Goal: Information Seeking & Learning: Learn about a topic

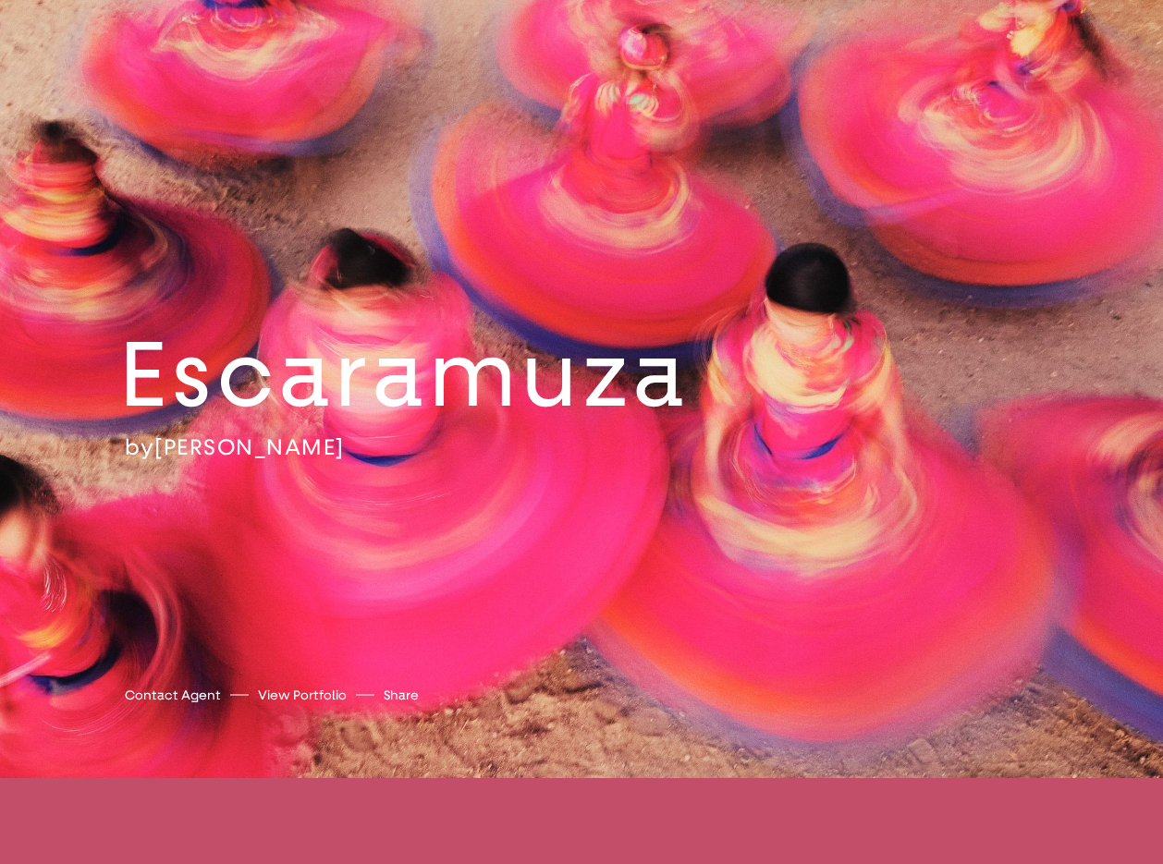
scroll to position [1772, 0]
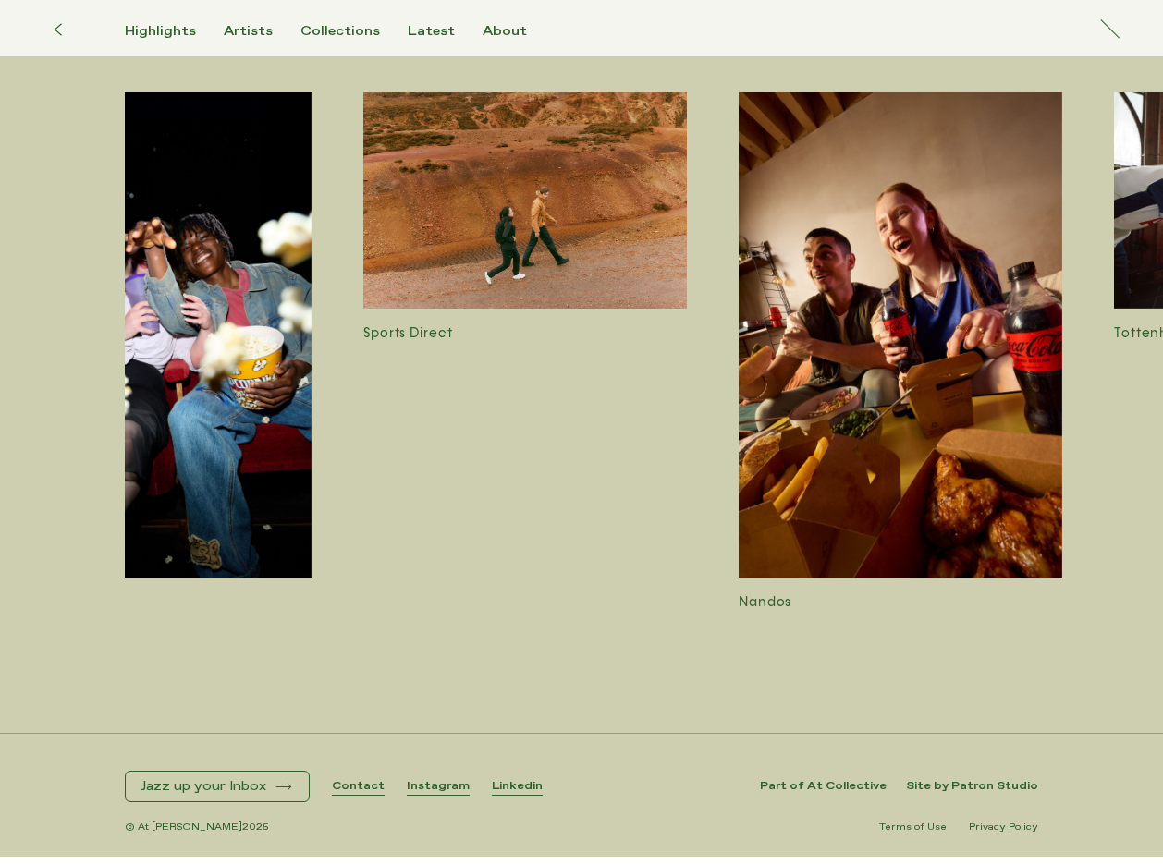
scroll to position [0, 2594]
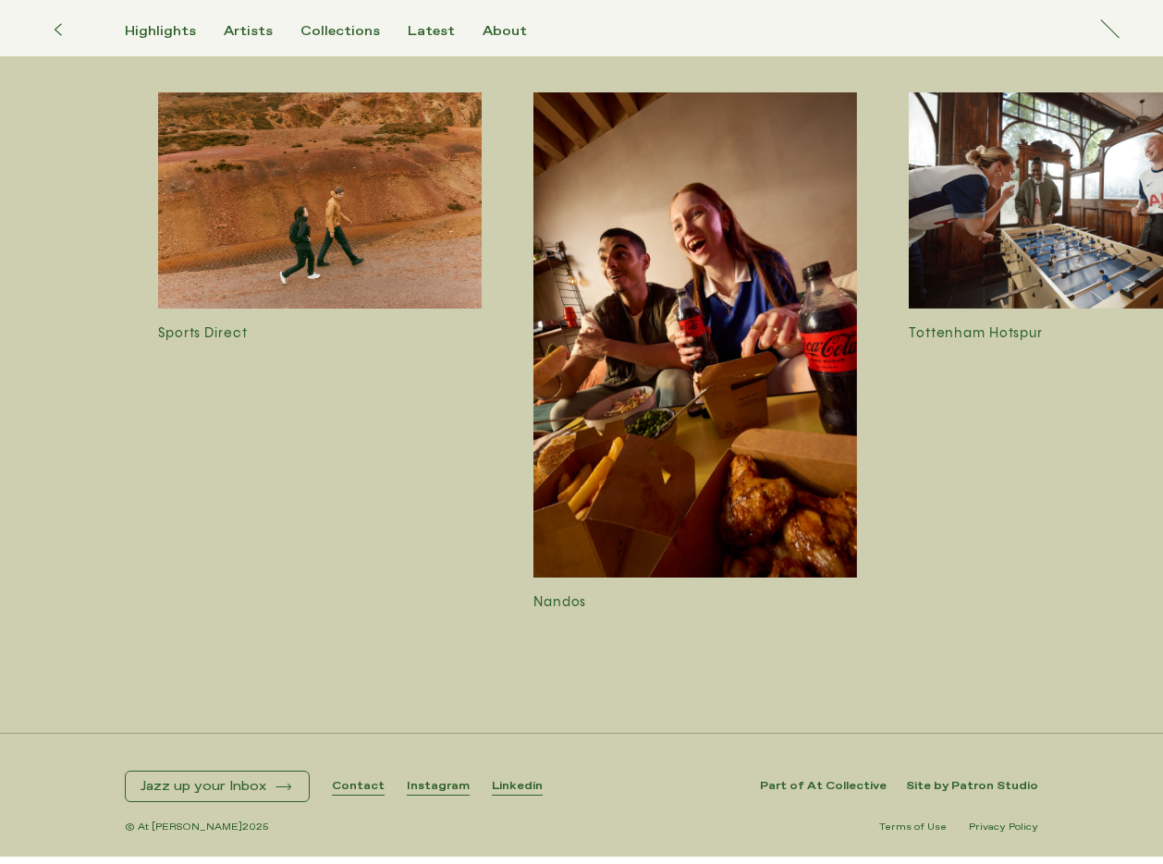
click at [665, 377] on img at bounding box center [695, 334] width 324 height 485
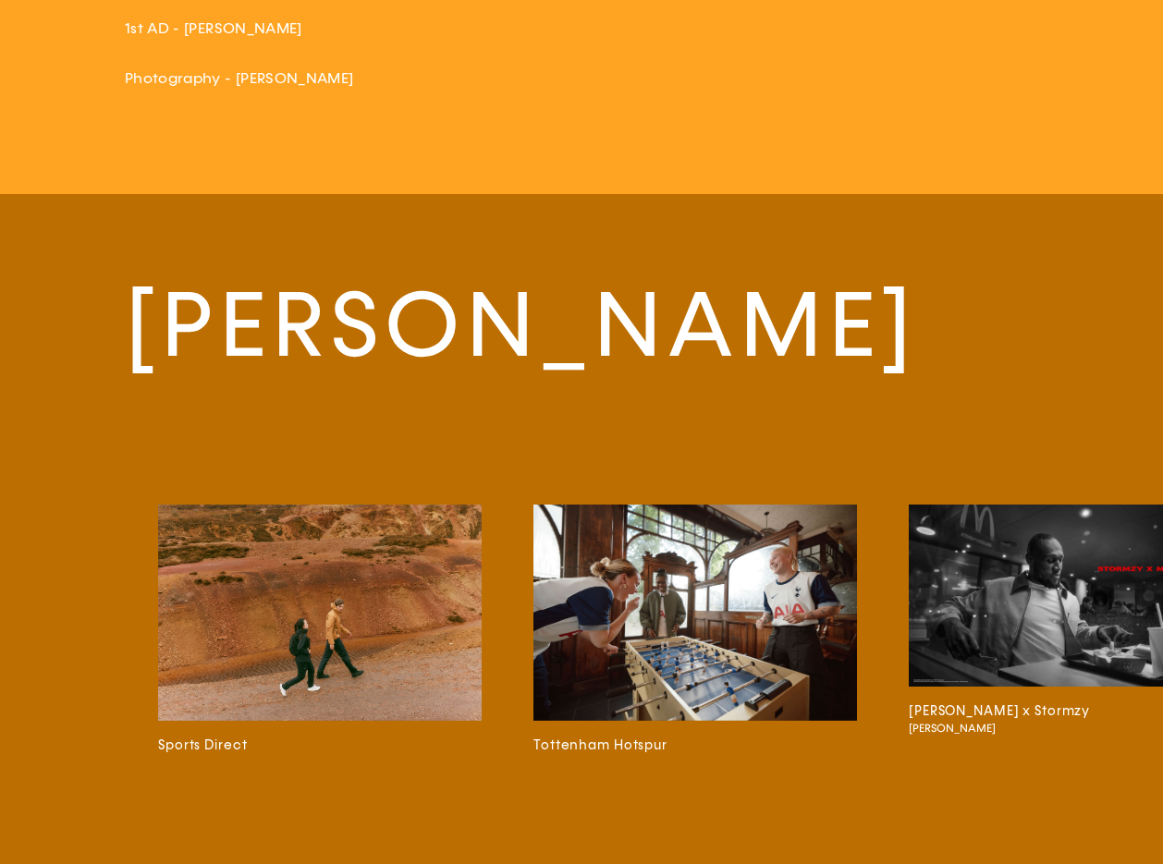
scroll to position [4835, 0]
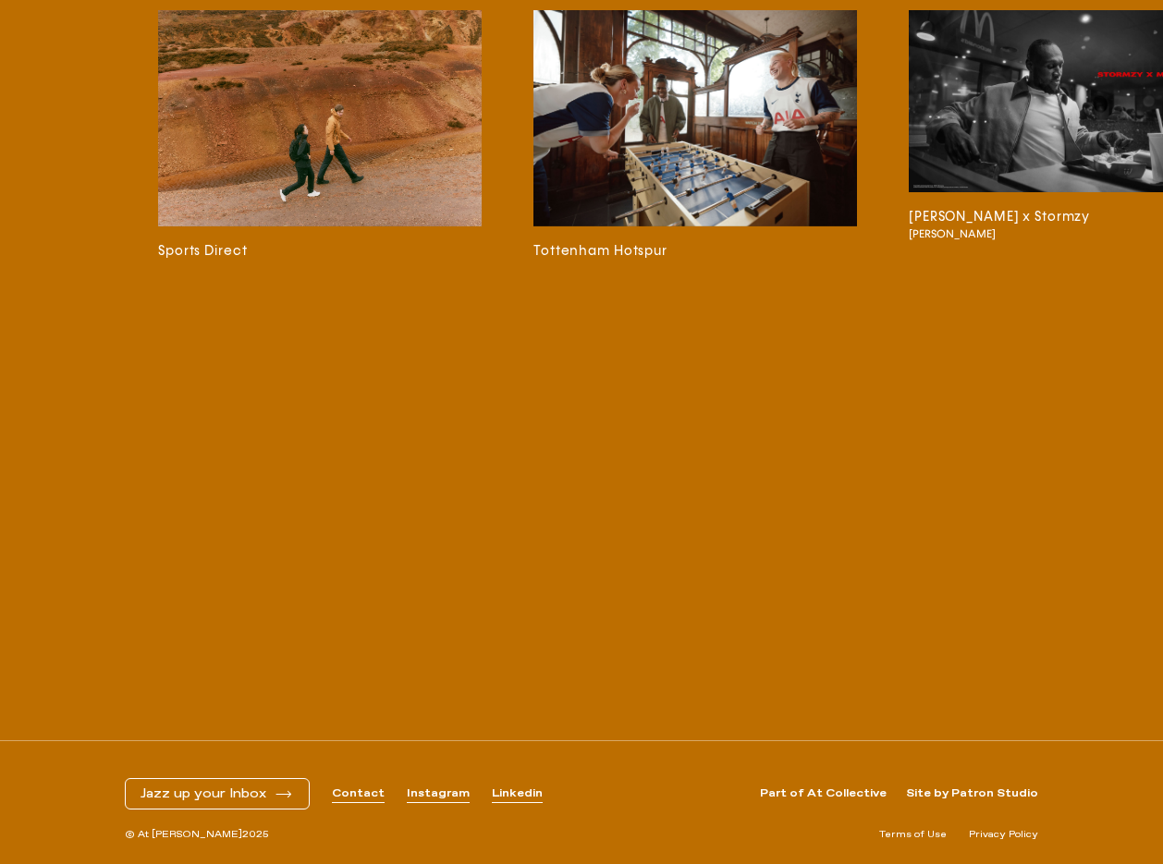
click at [582, 208] on img at bounding box center [695, 117] width 324 height 215
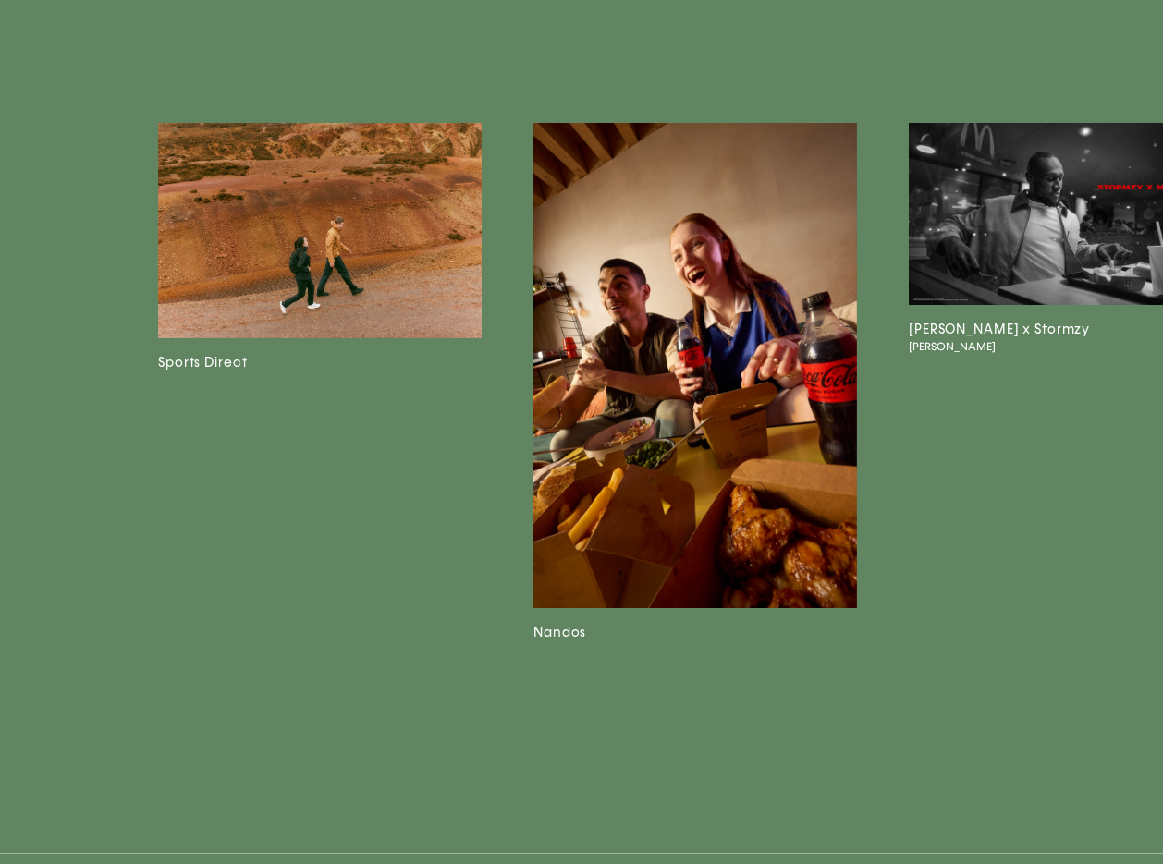
scroll to position [4441, 0]
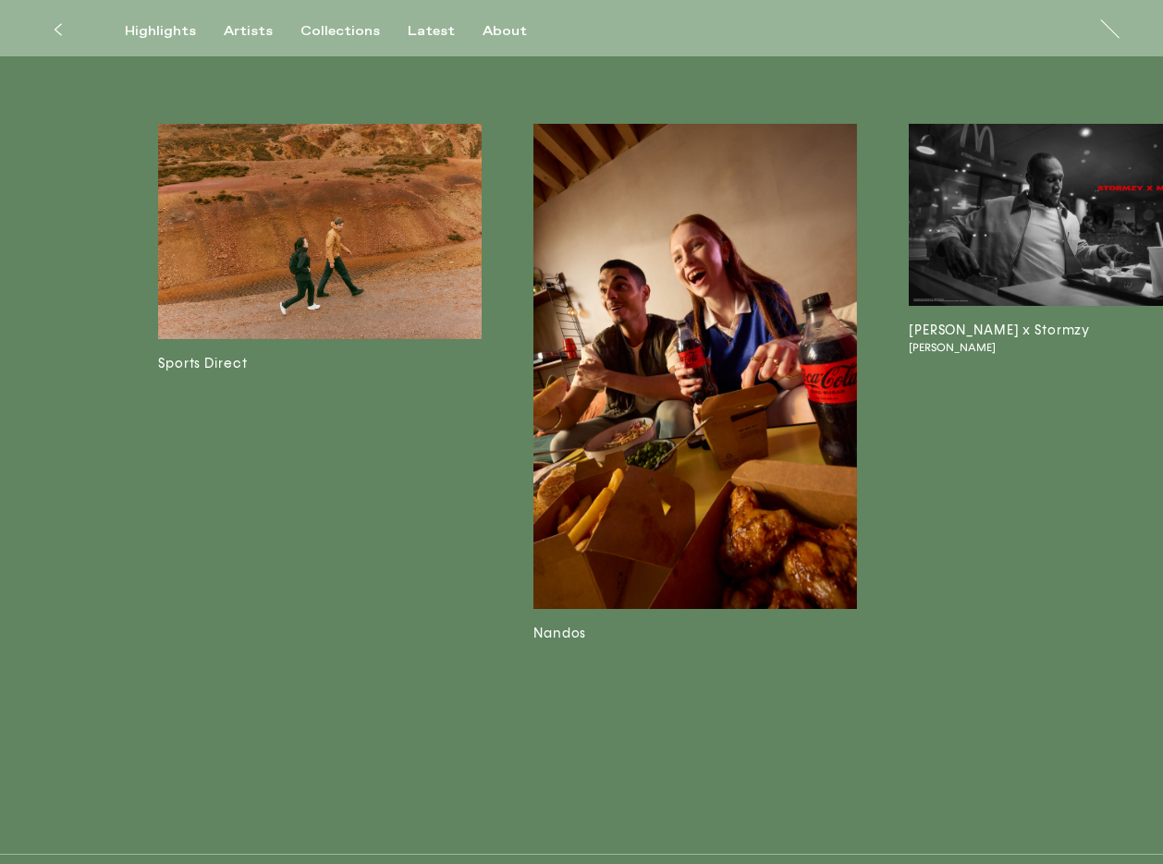
drag, startPoint x: 337, startPoint y: 786, endPoint x: 386, endPoint y: 779, distance: 49.4
click at [386, 779] on div "Will Douglas The Brentford Penguins Castore Dancing with Time Under Armour Cypr…" at bounding box center [581, 333] width 1163 height 1041
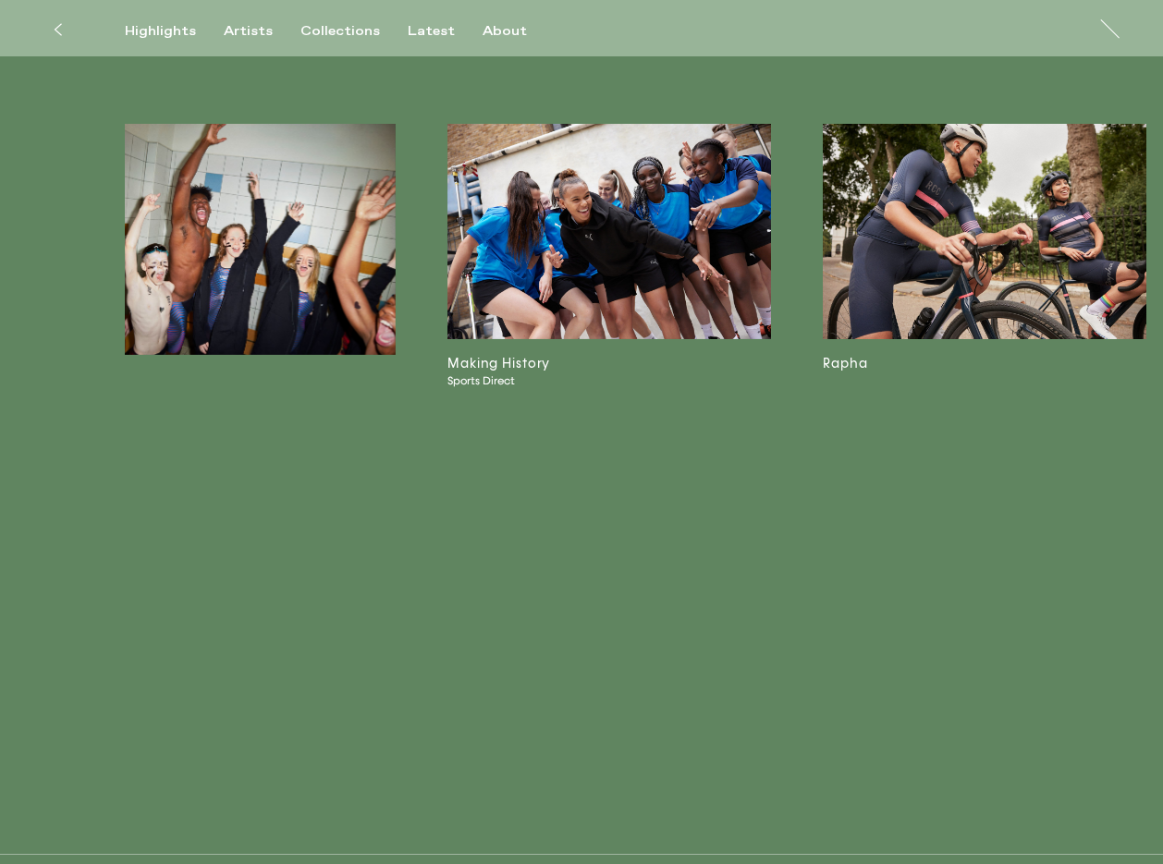
scroll to position [0, 10421]
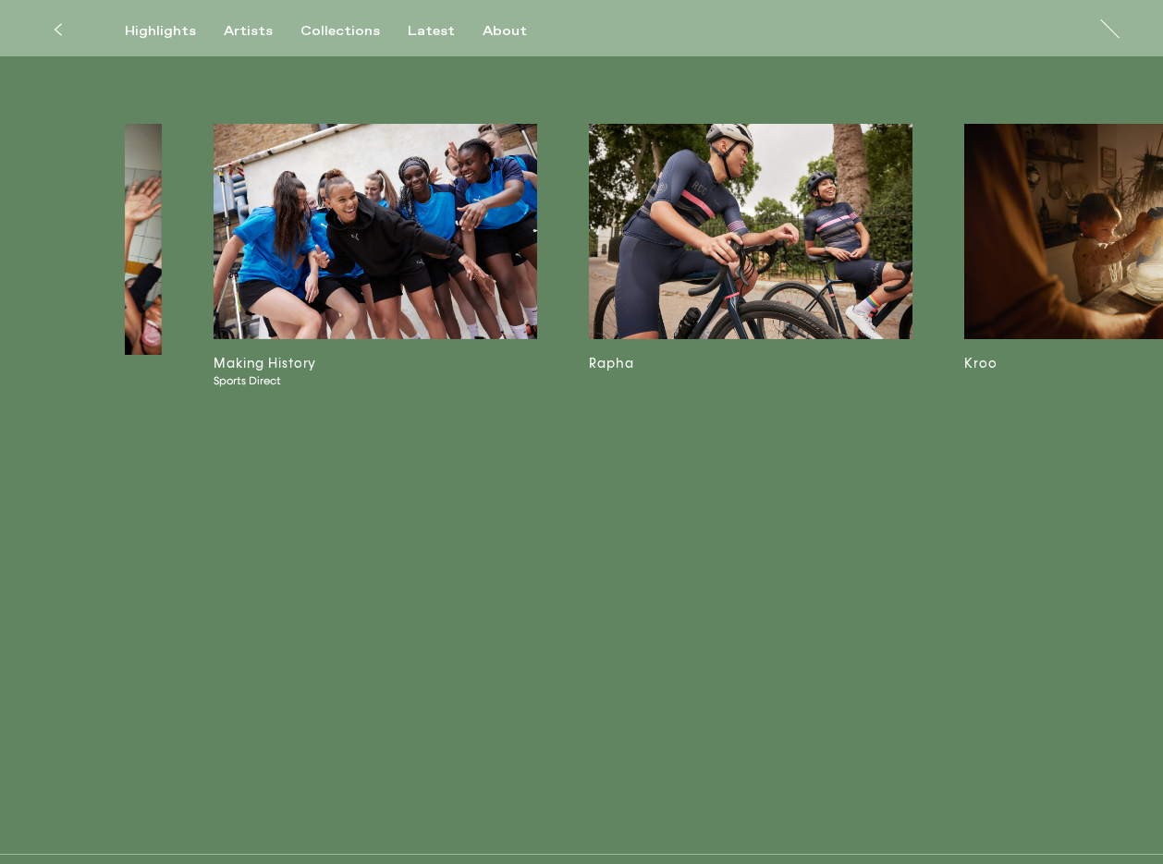
click at [1112, 213] on img at bounding box center [1126, 232] width 324 height 216
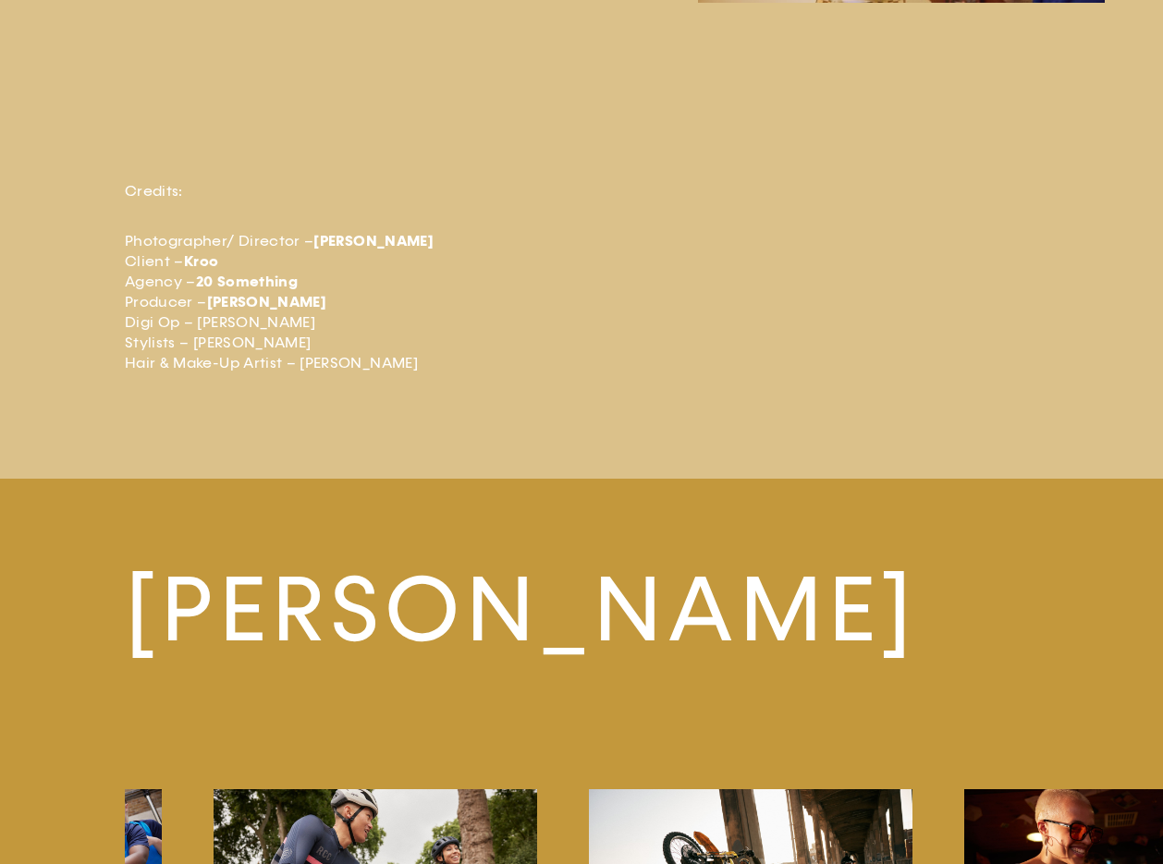
scroll to position [5428, 0]
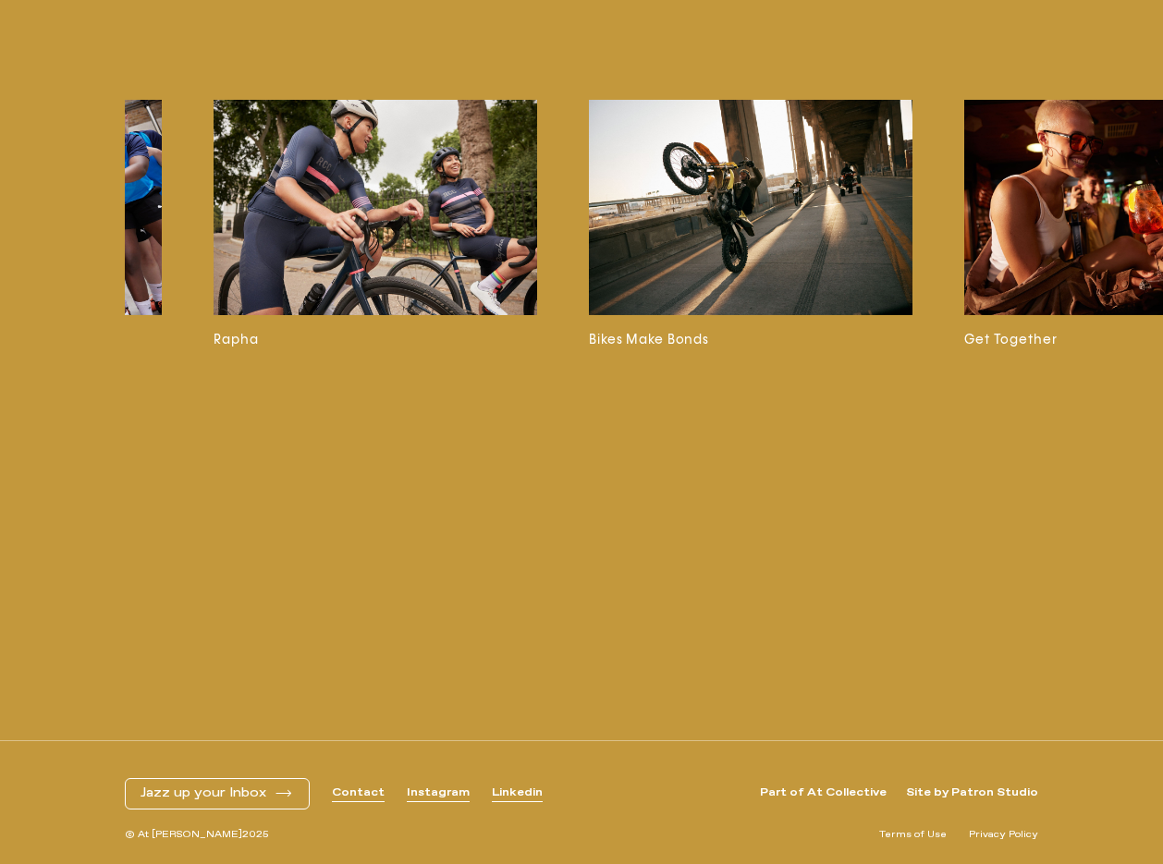
click at [1053, 215] on img at bounding box center [1126, 207] width 324 height 215
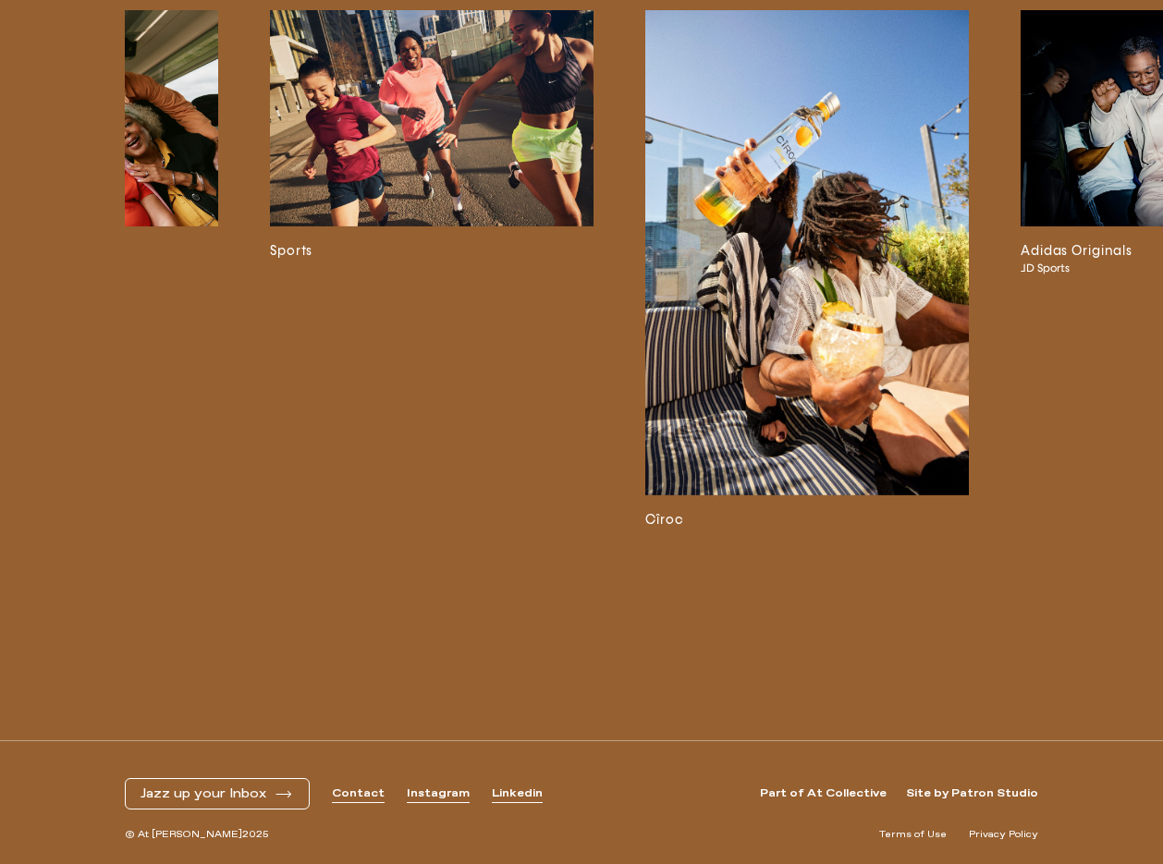
scroll to position [0, 13798]
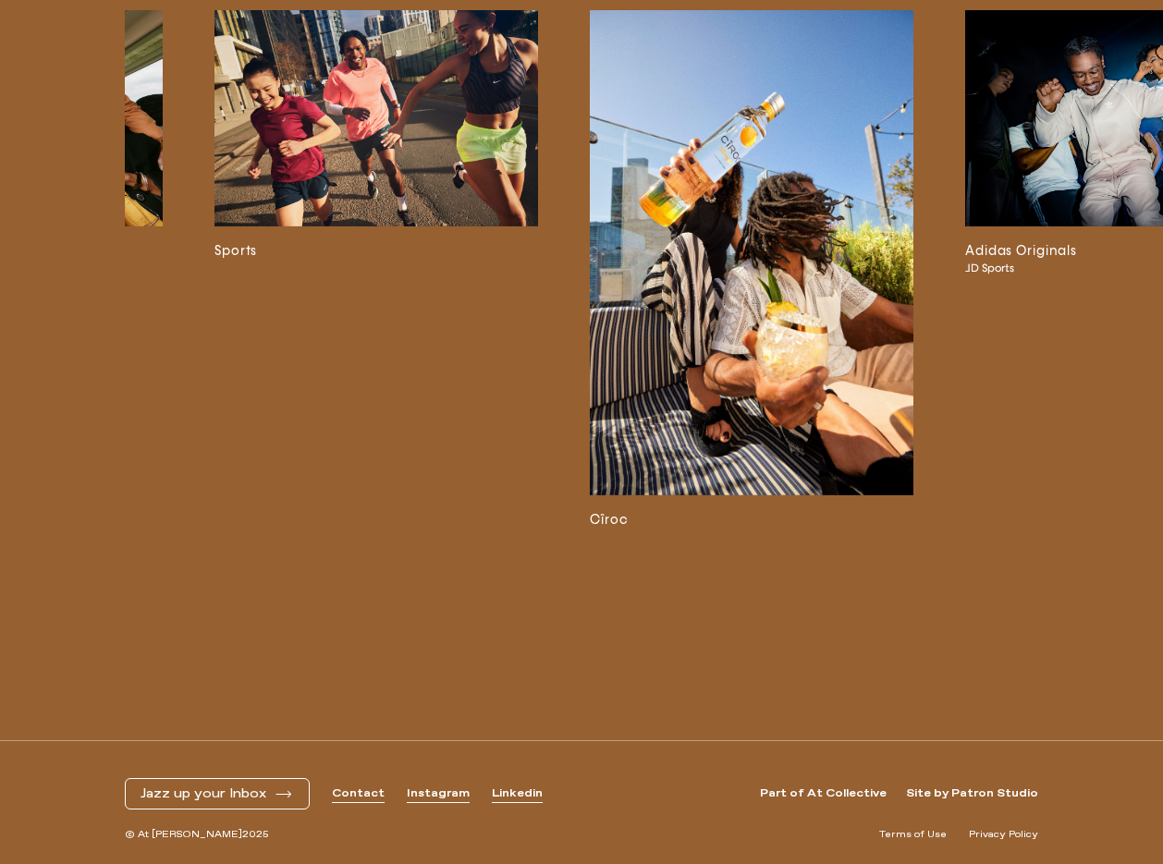
click at [846, 332] on img at bounding box center [752, 252] width 324 height 485
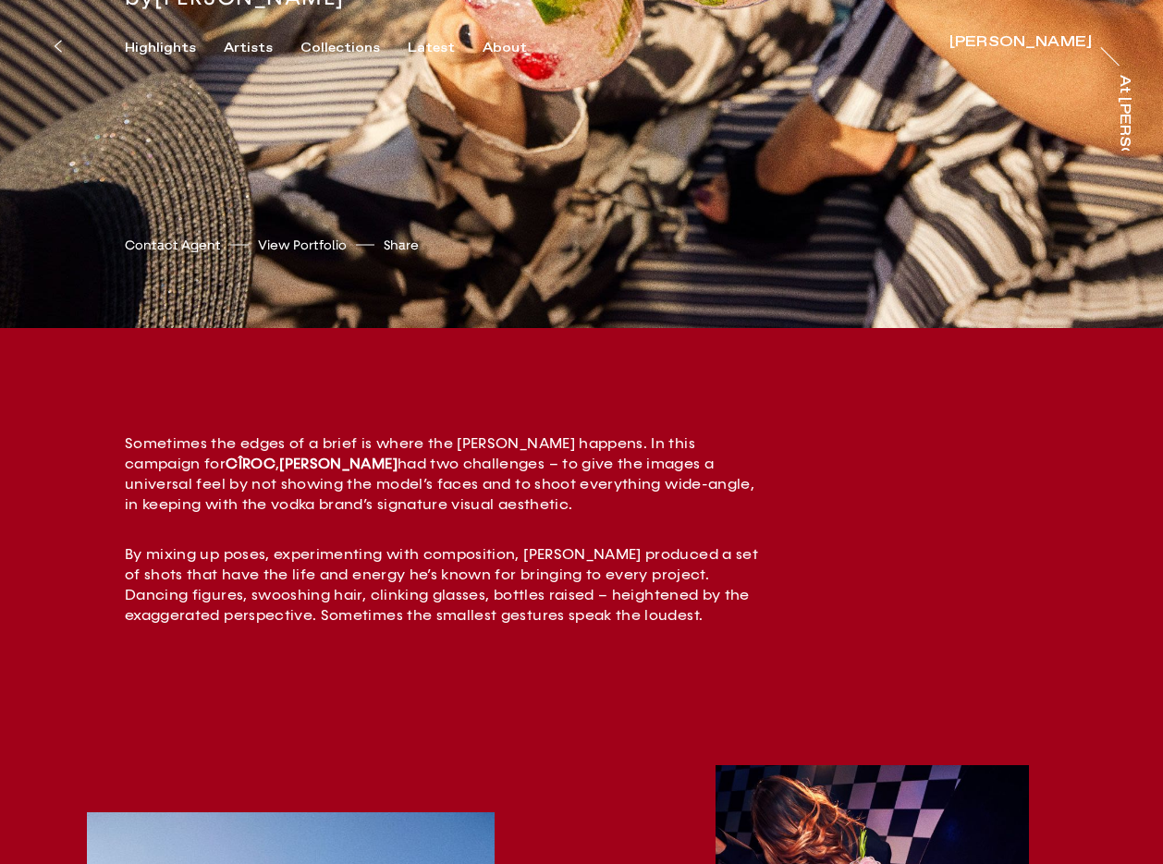
scroll to position [529, 0]
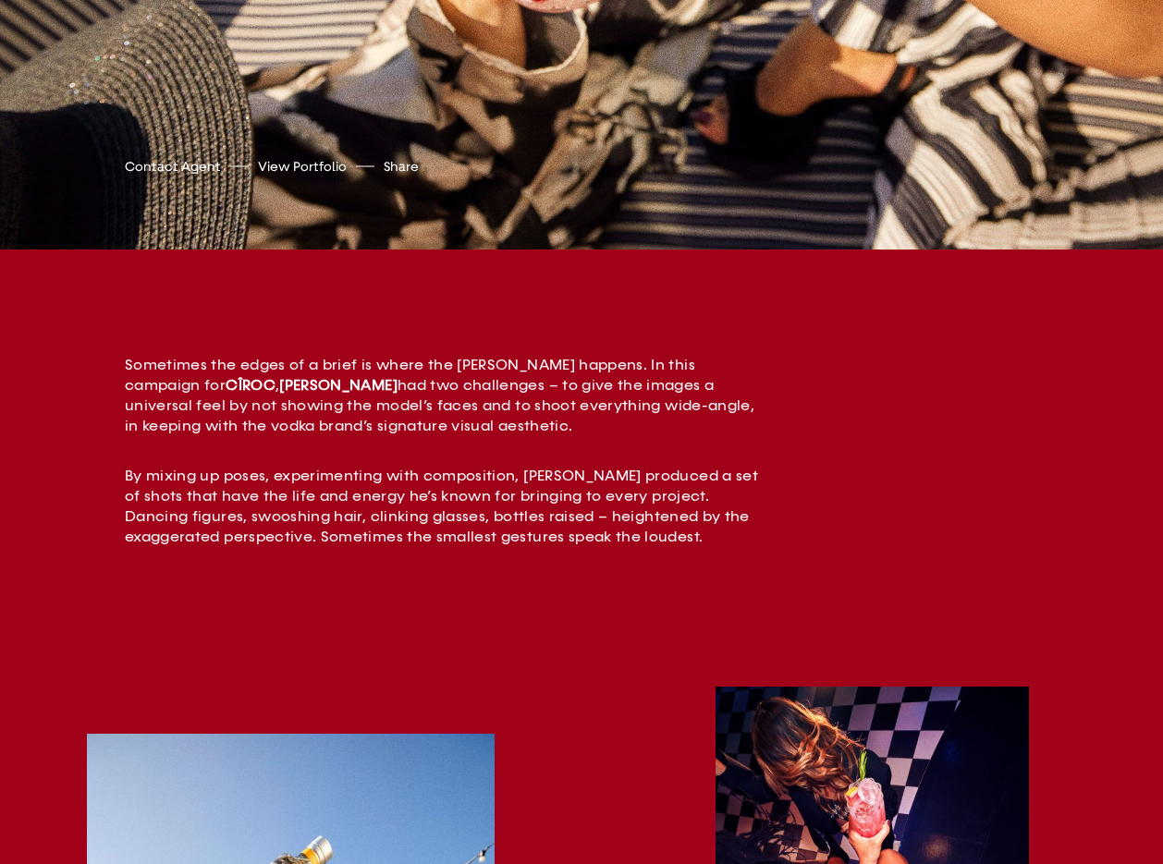
click at [274, 369] on p "Sometimes the edges of a brief is where the creative magic happens. In this cam…" at bounding box center [448, 395] width 647 height 81
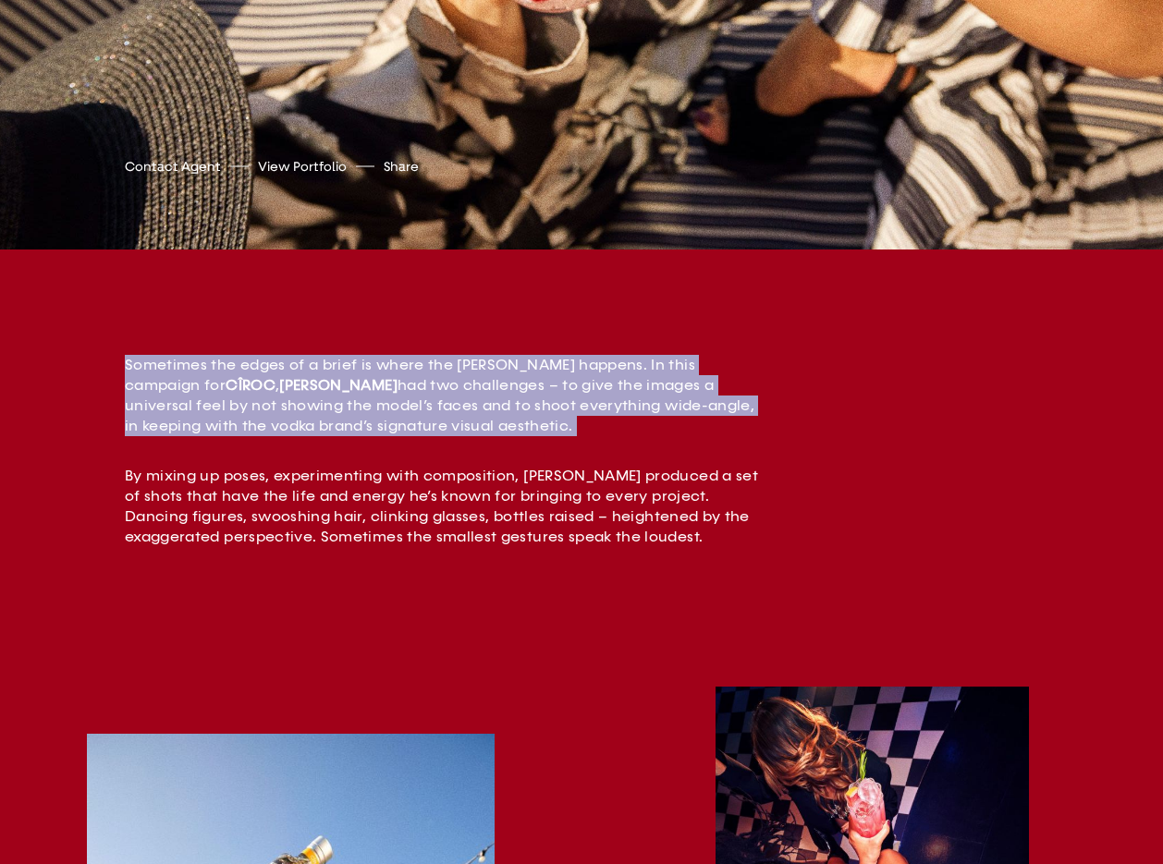
click at [274, 369] on p "Sometimes the edges of a brief is where the creative magic happens. In this cam…" at bounding box center [448, 395] width 647 height 81
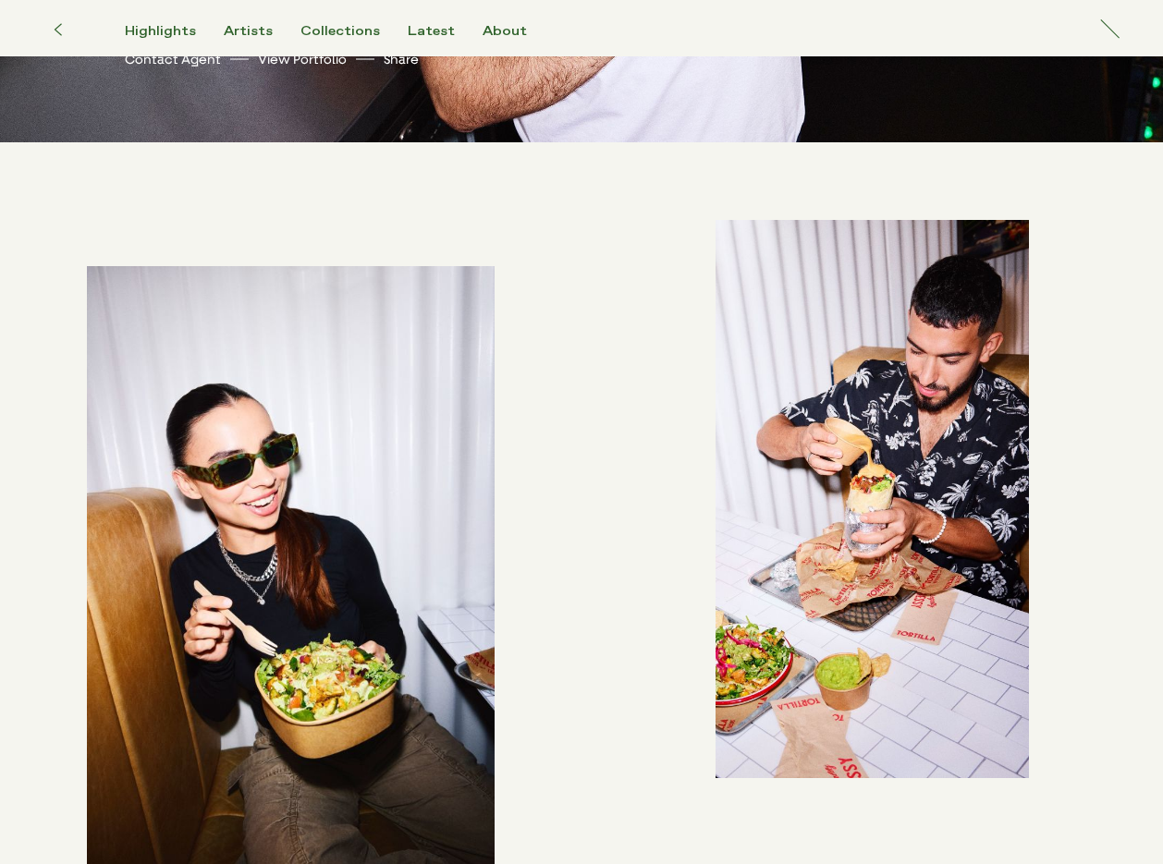
scroll to position [634, 0]
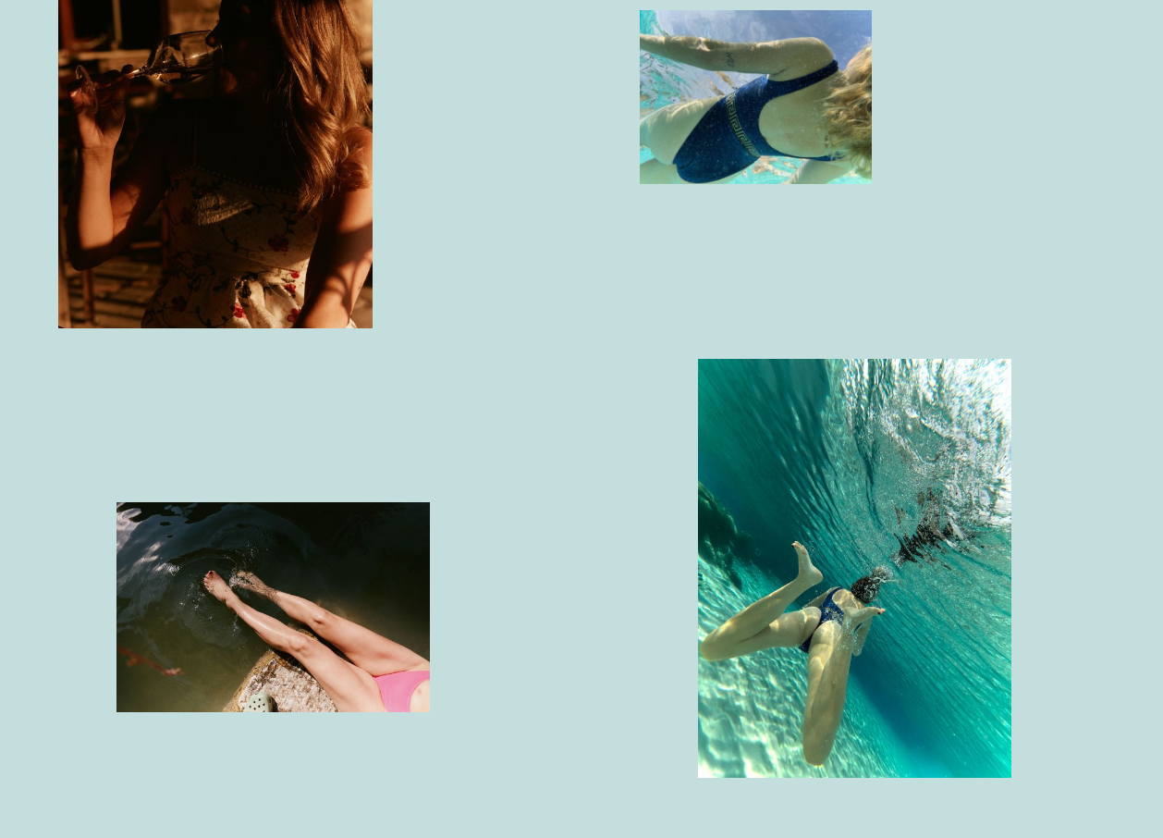
scroll to position [3330, 0]
